Goal: Transaction & Acquisition: Purchase product/service

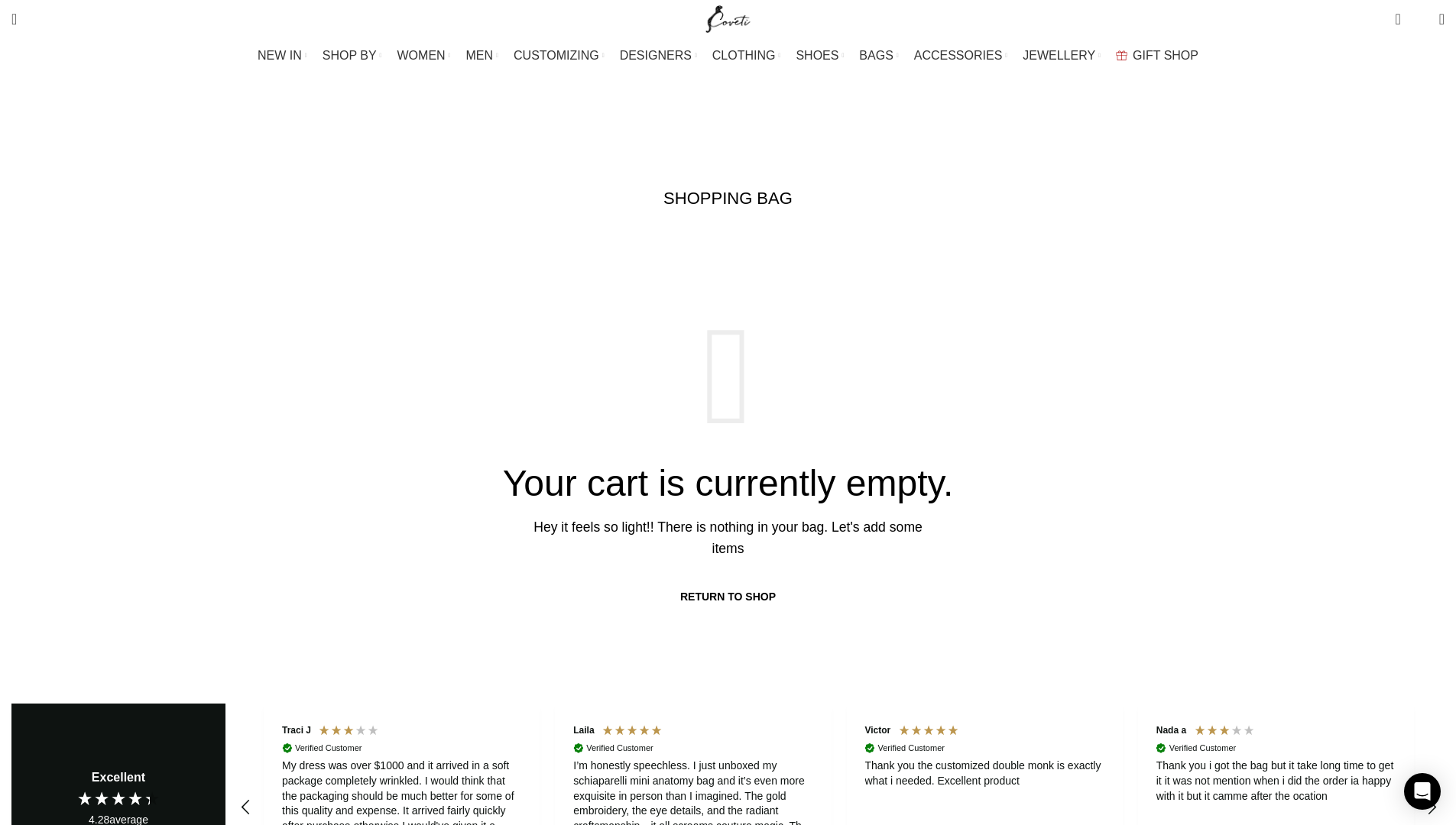
scroll to position [0, 161]
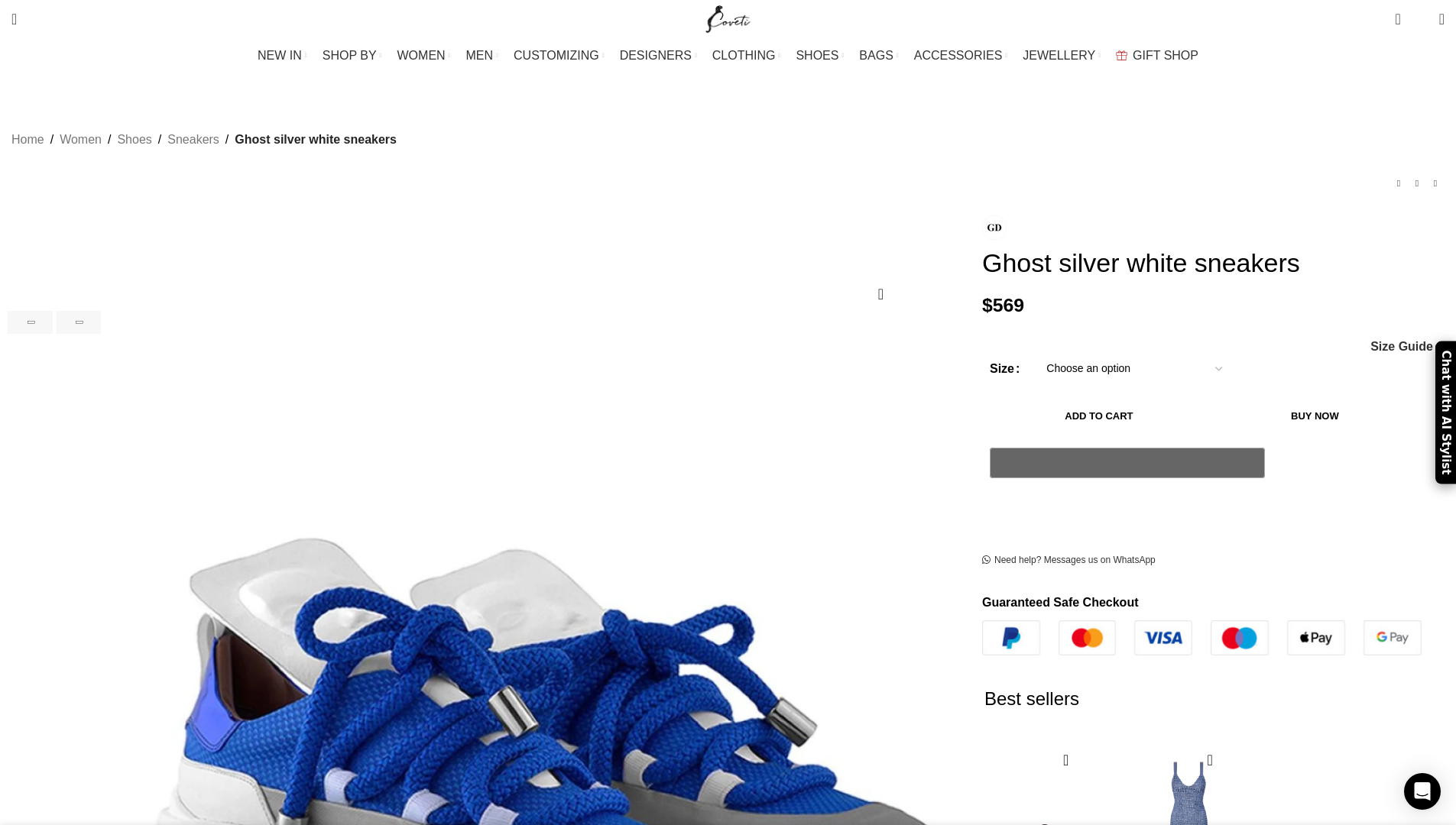
scroll to position [0, 482]
select select "2-uk"
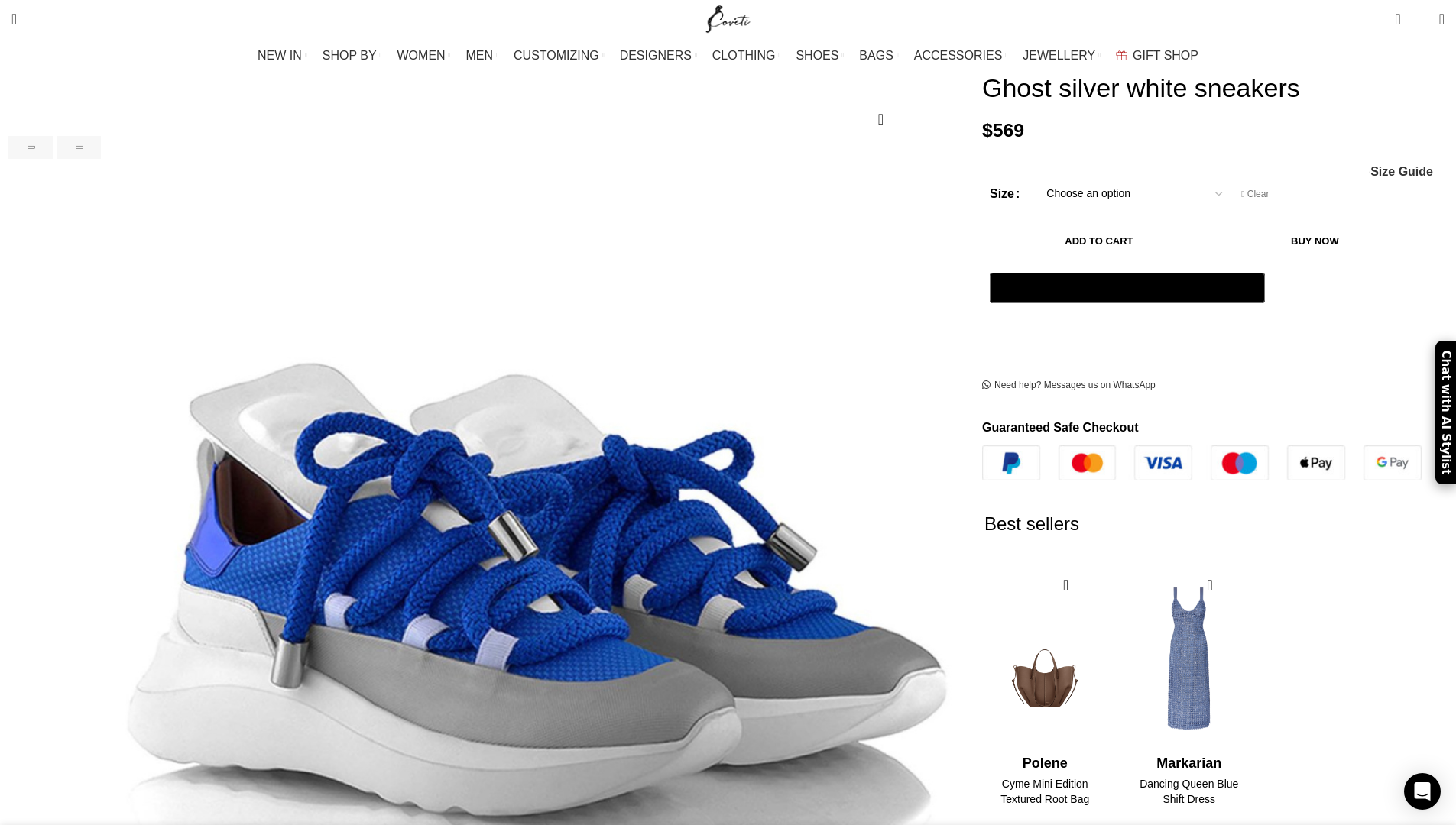
scroll to position [0, 322]
click at [1041, 257] on button "Add to cart" at bounding box center [1098, 241] width 218 height 32
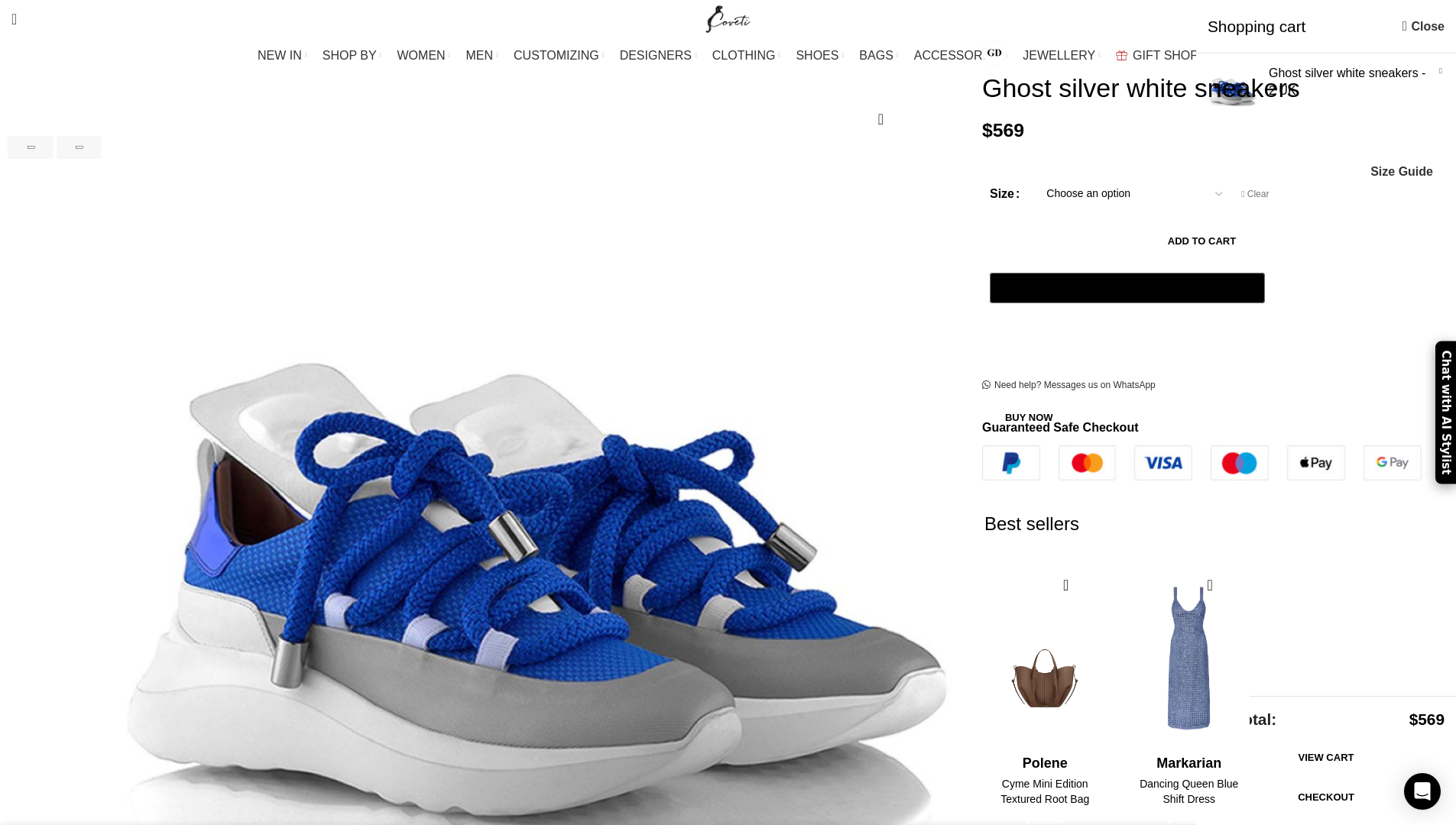
scroll to position [0, 482]
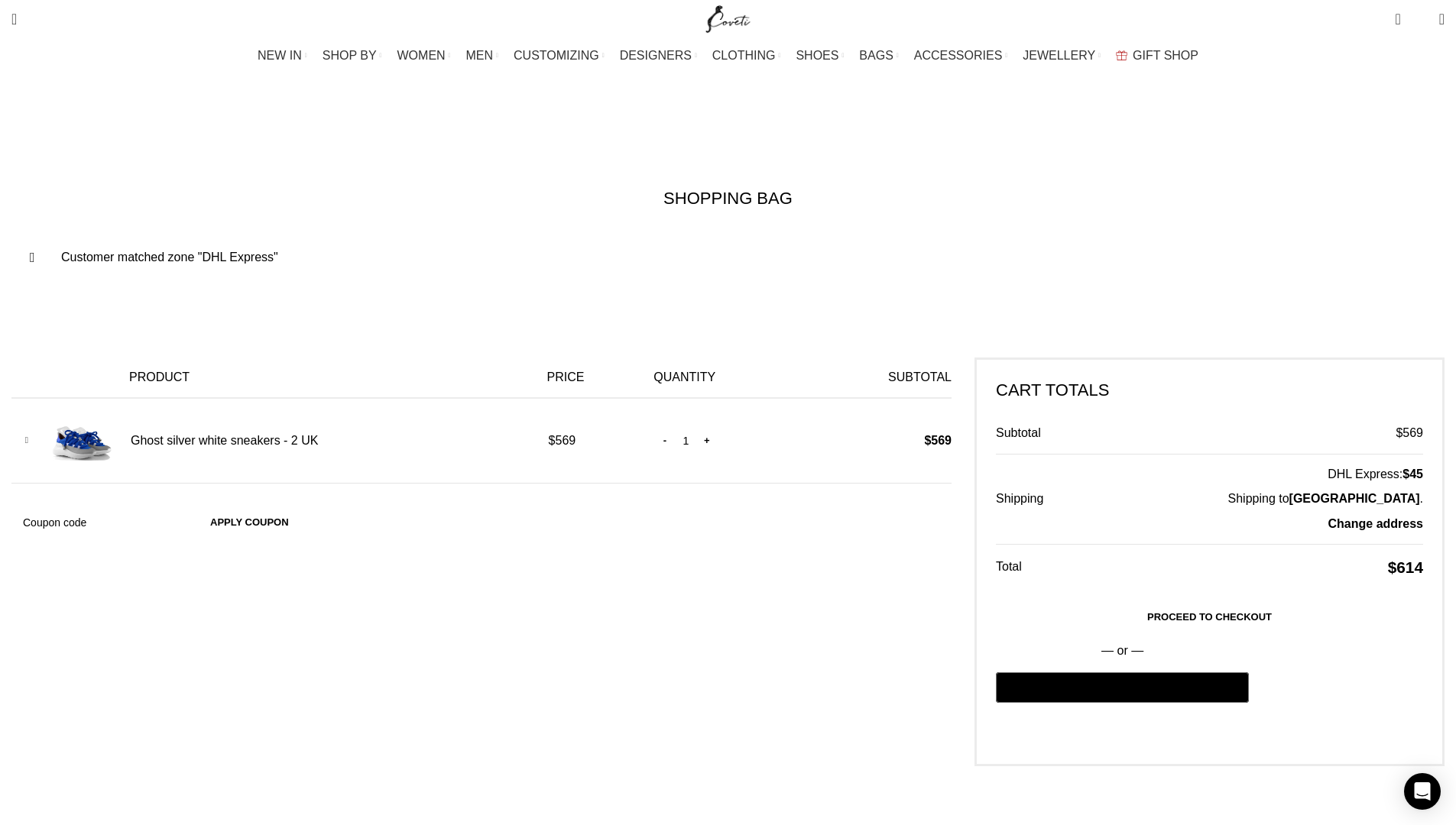
scroll to position [0, 322]
type input "my10back"
click at [304, 508] on button "Apply coupon" at bounding box center [250, 524] width 110 height 32
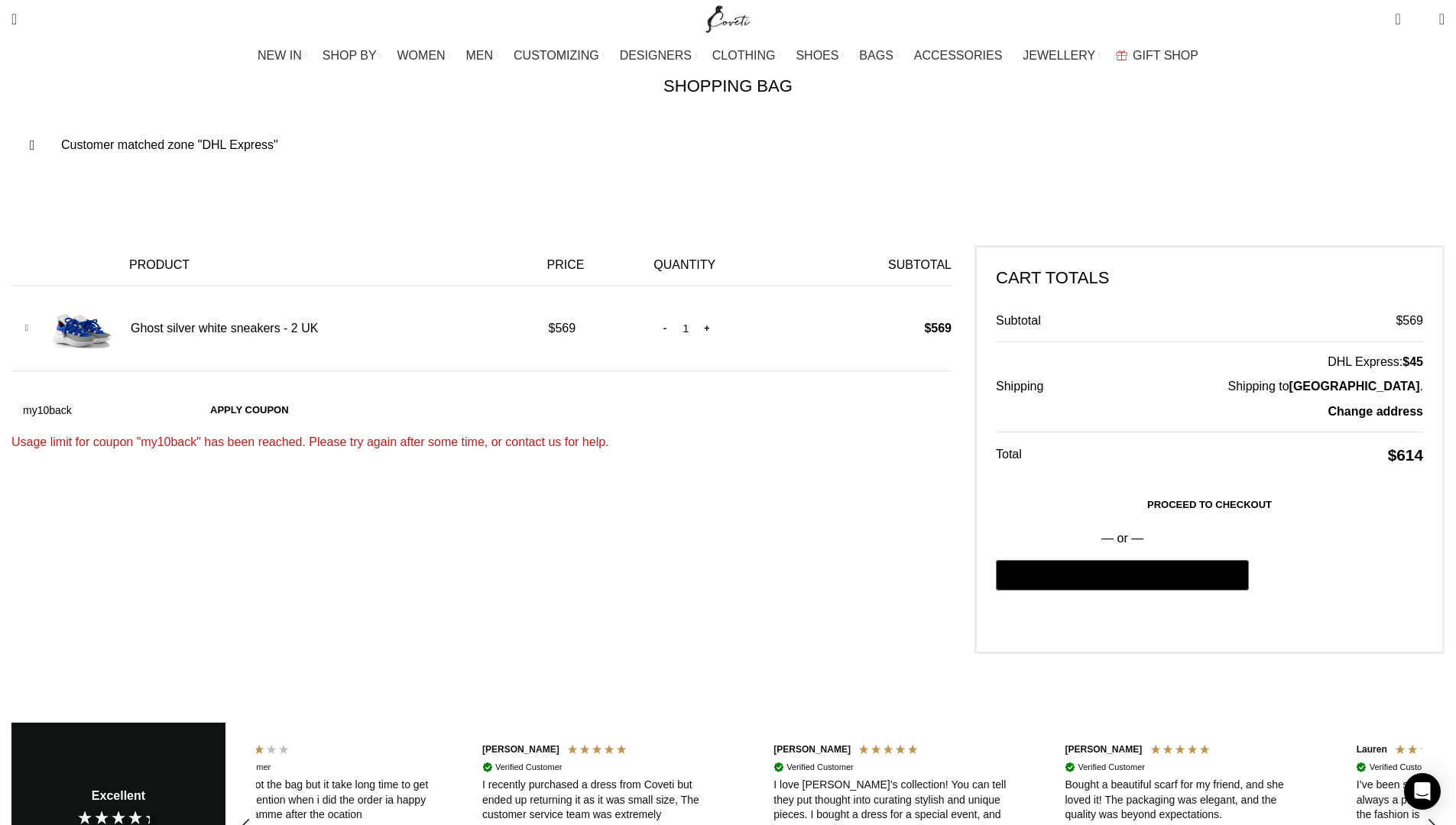
scroll to position [0, 1126]
